Goal: Information Seeking & Learning: Learn about a topic

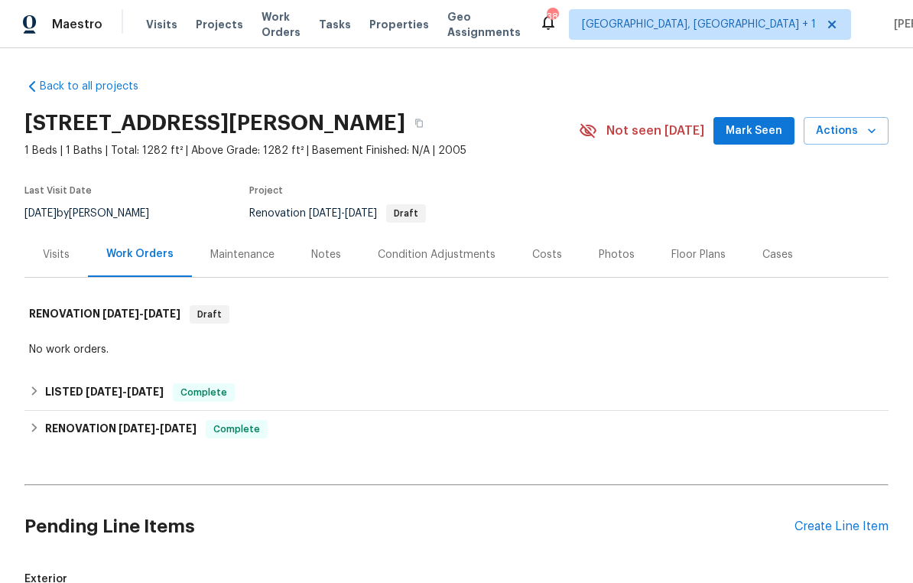
click at [623, 251] on div "Photos" at bounding box center [617, 254] width 36 height 15
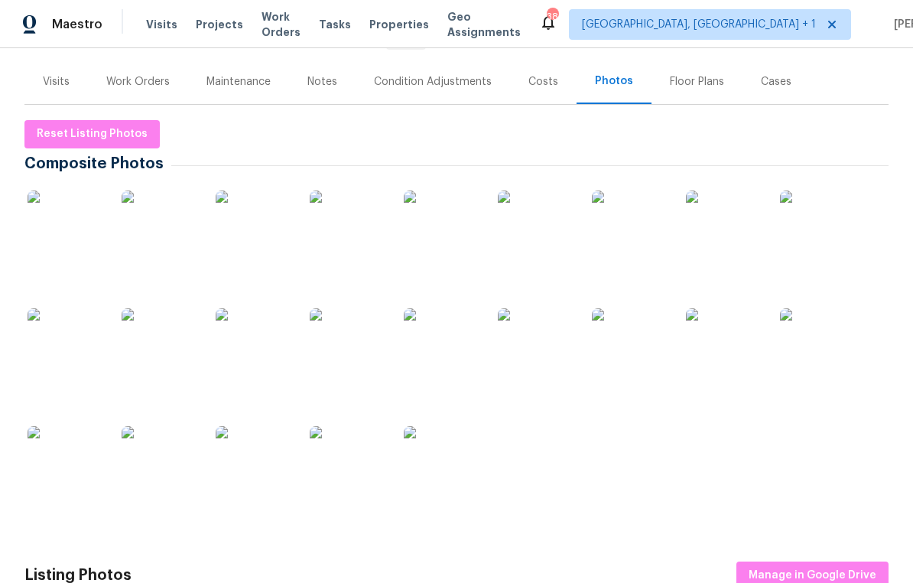
scroll to position [186, 0]
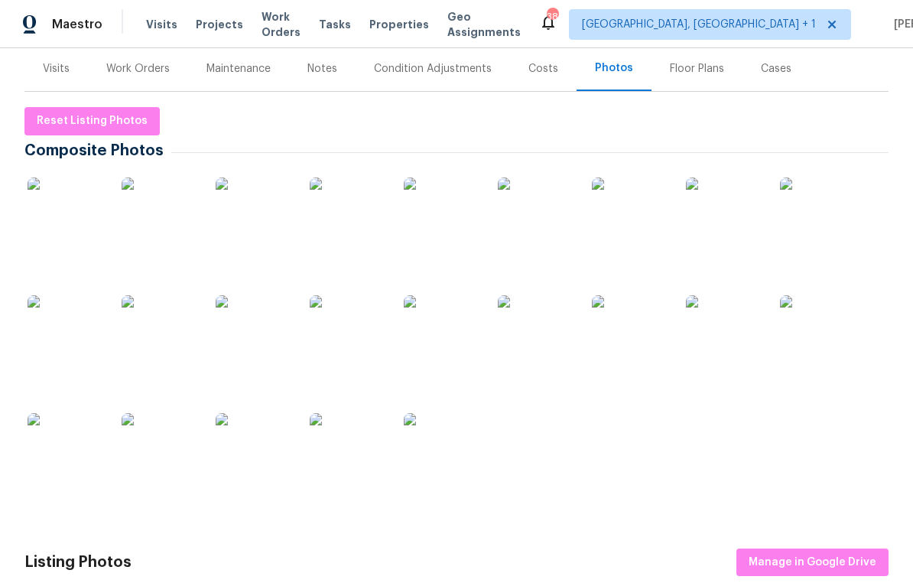
click at [74, 229] on img at bounding box center [66, 215] width 76 height 76
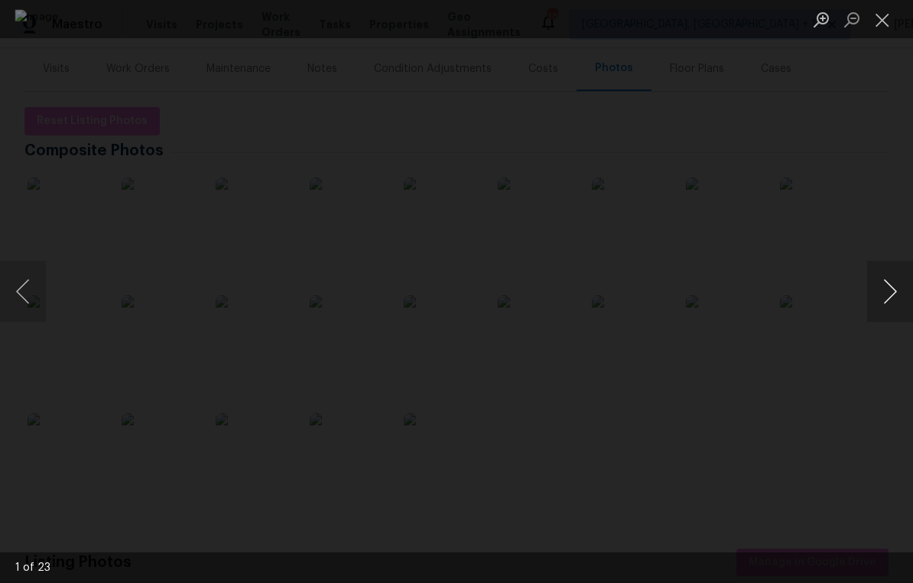
click at [875, 297] on button "Next image" at bounding box center [890, 291] width 46 height 61
click at [880, 294] on button "Next image" at bounding box center [890, 291] width 46 height 61
click at [876, 298] on button "Next image" at bounding box center [890, 291] width 46 height 61
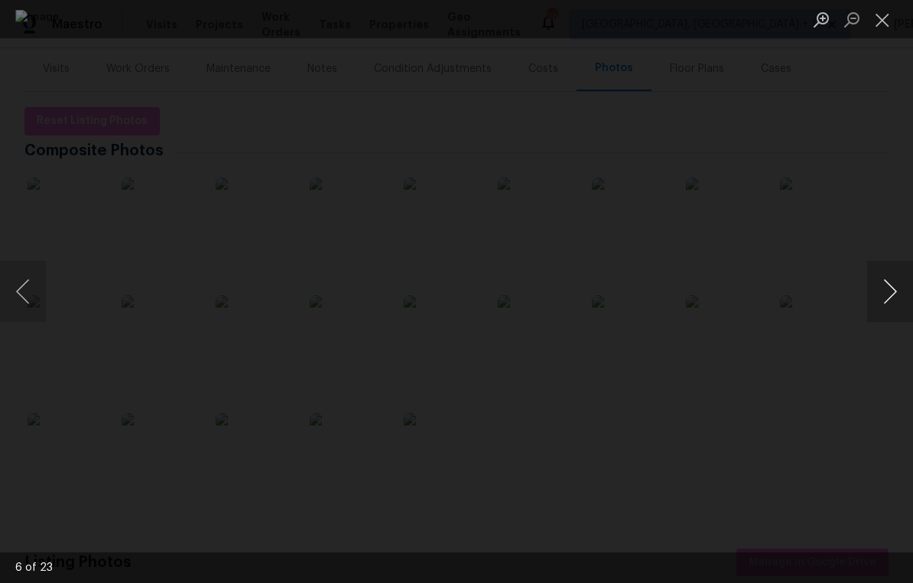
click at [890, 301] on button "Next image" at bounding box center [890, 291] width 46 height 61
click at [889, 306] on button "Next image" at bounding box center [890, 291] width 46 height 61
click at [883, 304] on button "Next image" at bounding box center [890, 291] width 46 height 61
click at [886, 288] on button "Next image" at bounding box center [890, 291] width 46 height 61
click at [880, 282] on button "Next image" at bounding box center [890, 291] width 46 height 61
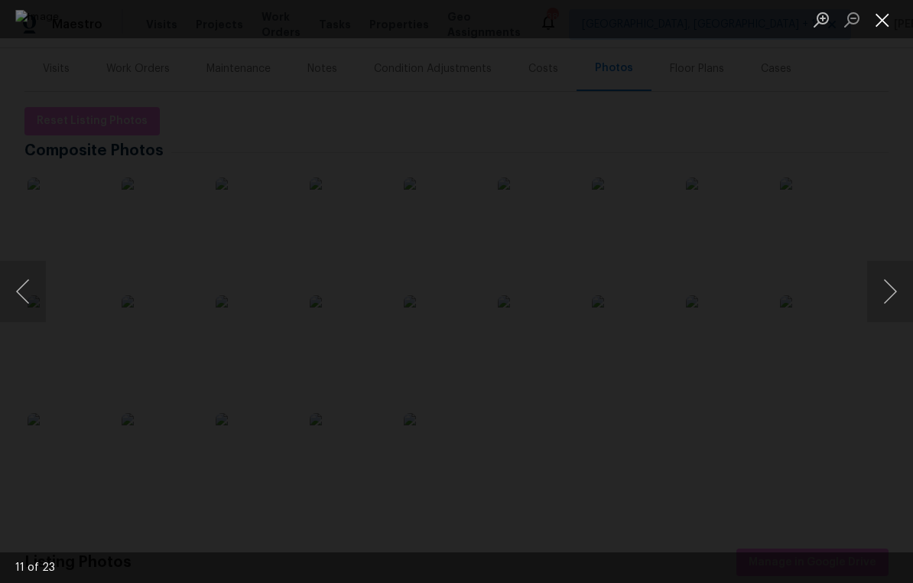
click at [883, 27] on button "Close lightbox" at bounding box center [882, 19] width 31 height 27
